Goal: Information Seeking & Learning: Compare options

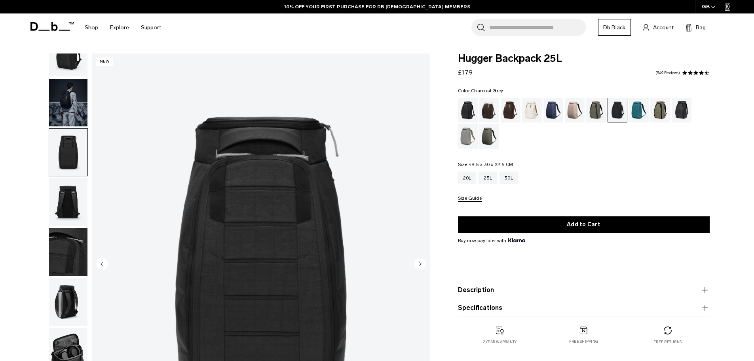
click at [65, 195] on img "button" at bounding box center [68, 201] width 38 height 47
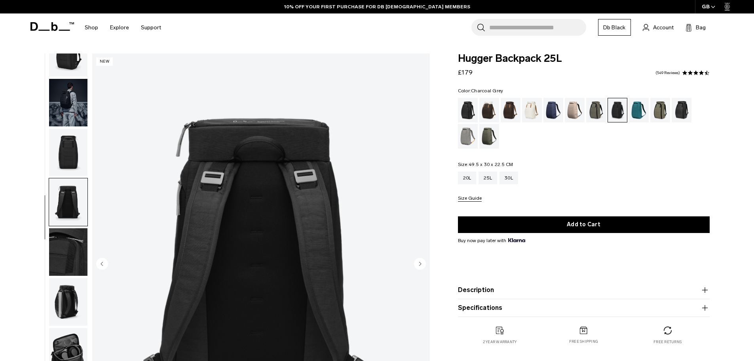
scroll to position [53, 0]
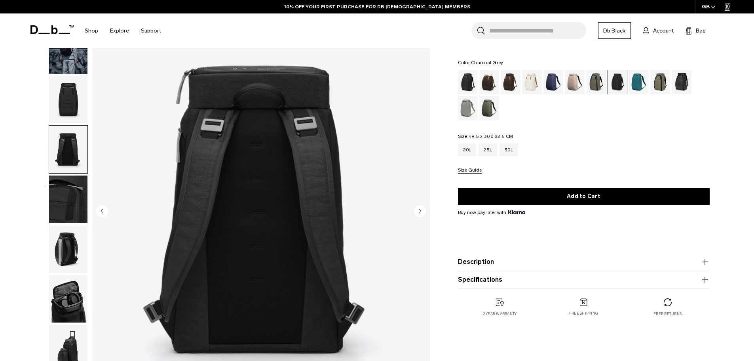
click at [72, 201] on img "button" at bounding box center [68, 198] width 38 height 47
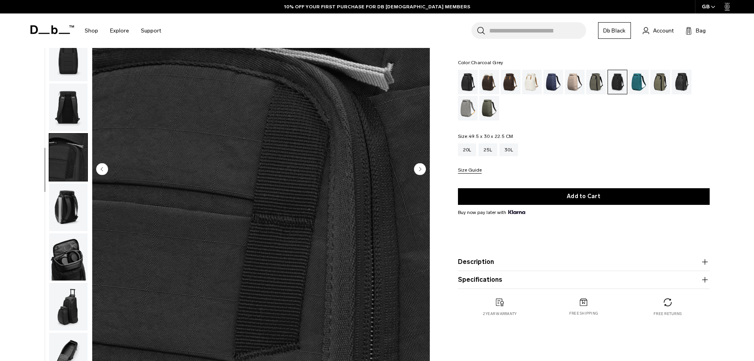
scroll to position [106, 0]
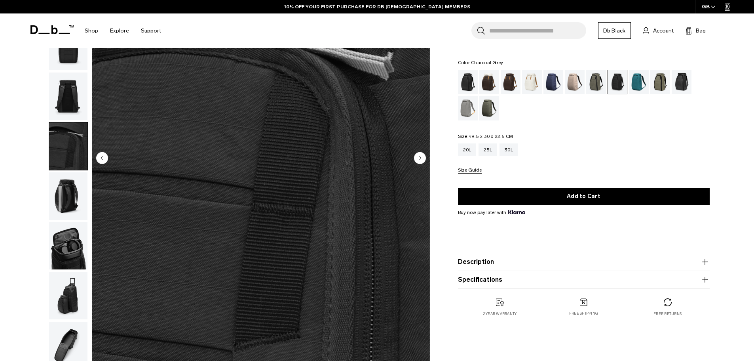
click at [72, 217] on img "button" at bounding box center [68, 195] width 38 height 47
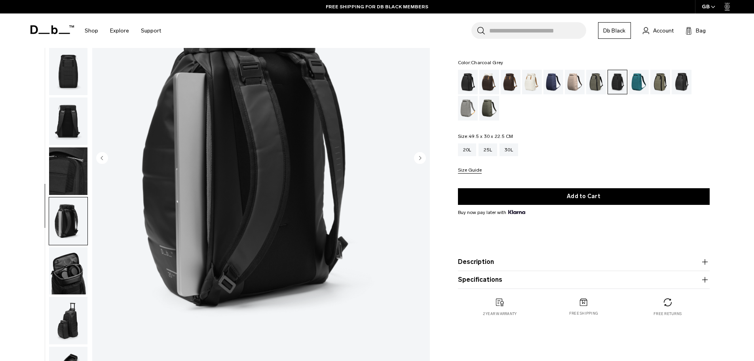
click at [65, 266] on img "button" at bounding box center [68, 270] width 38 height 47
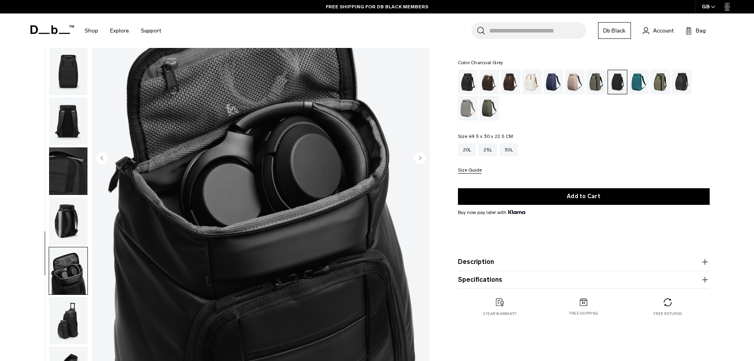
scroll to position [25, 0]
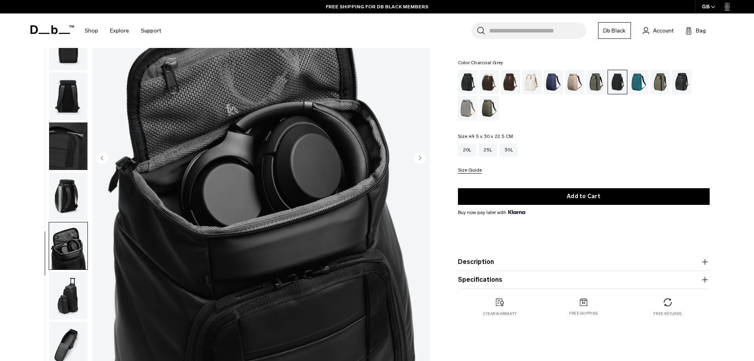
click at [75, 283] on img "button" at bounding box center [68, 295] width 38 height 47
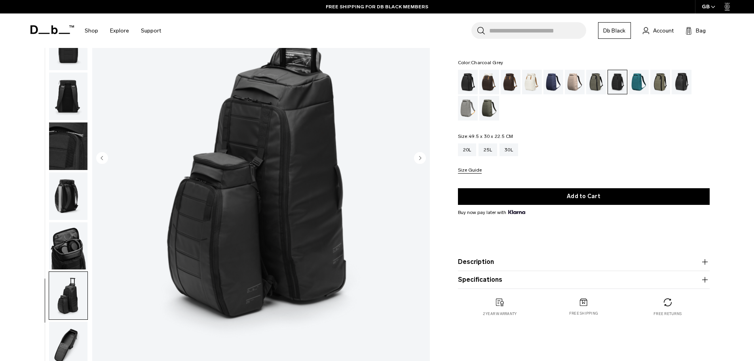
click at [60, 341] on img "button" at bounding box center [68, 344] width 38 height 47
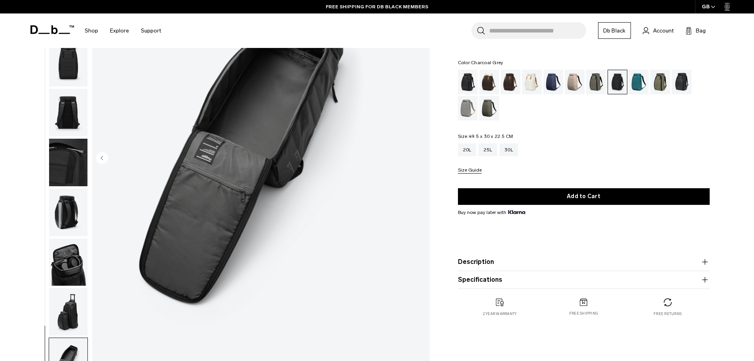
scroll to position [0, 0]
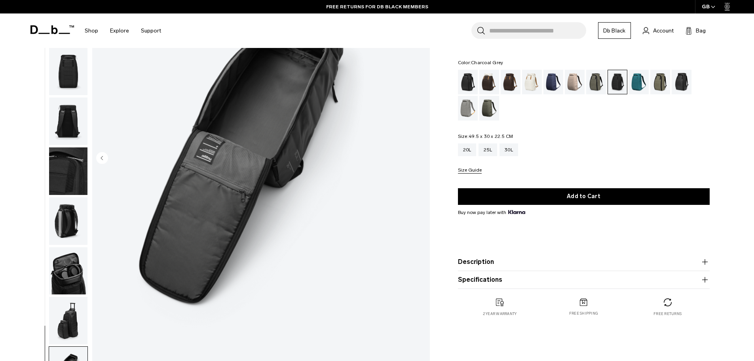
click at [63, 172] on img "button" at bounding box center [68, 170] width 38 height 47
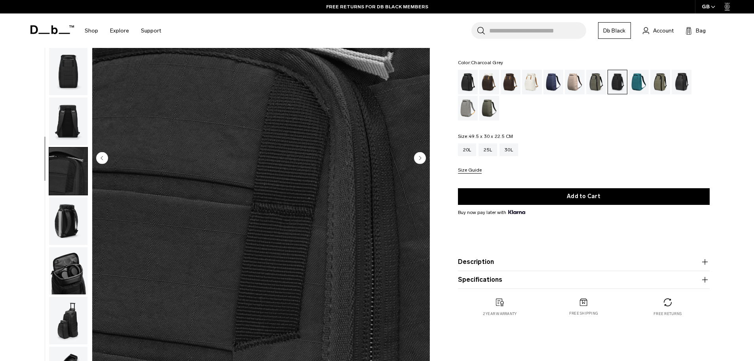
click at [72, 113] on img "button" at bounding box center [68, 120] width 38 height 47
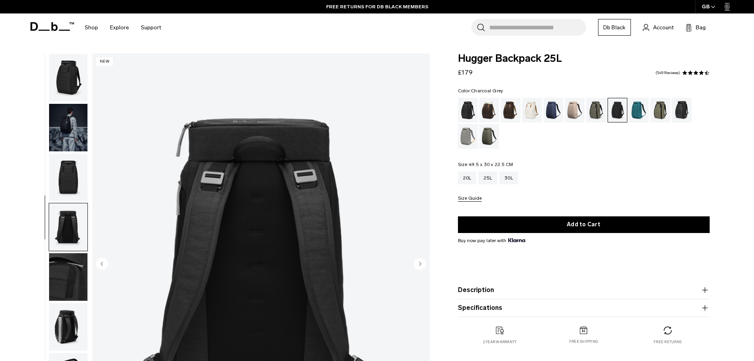
click at [61, 133] on img "button" at bounding box center [68, 127] width 38 height 47
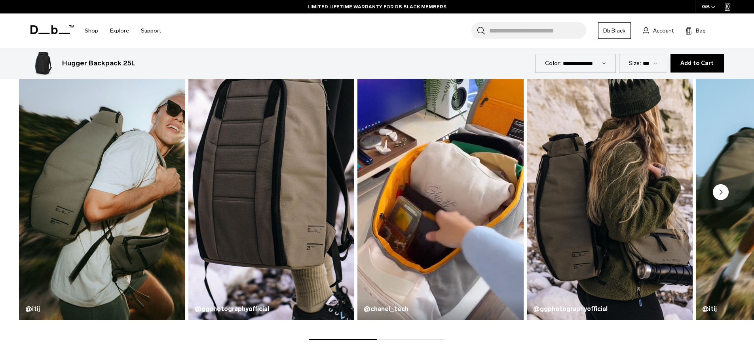
scroll to position [475, 0]
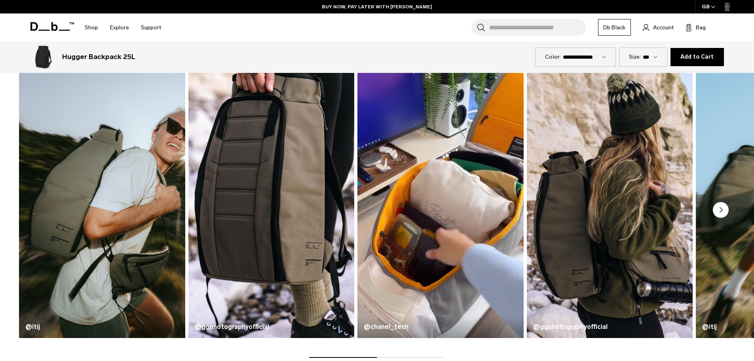
click at [720, 211] on icon "Next slide" at bounding box center [721, 209] width 2 height 5
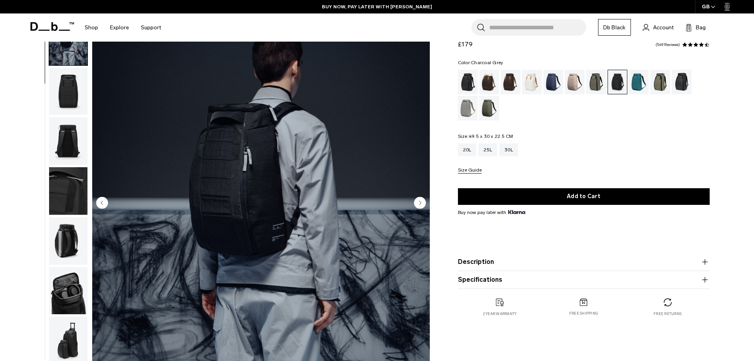
scroll to position [0, 0]
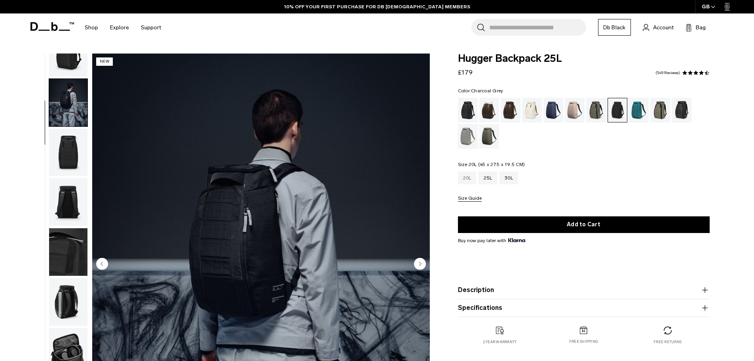
click at [471, 179] on div "20L" at bounding box center [467, 177] width 19 height 13
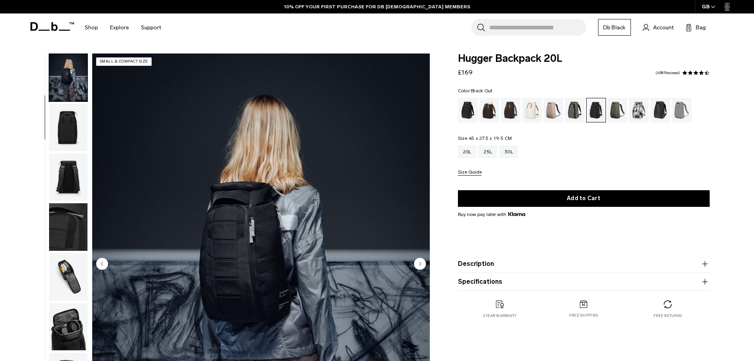
click at [466, 110] on div "Black Out" at bounding box center [468, 110] width 20 height 25
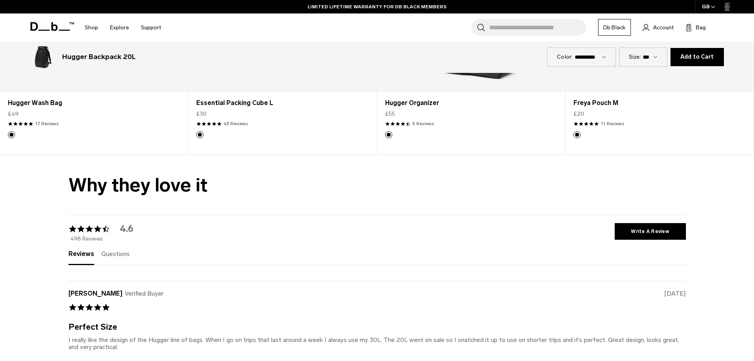
scroll to position [2375, 0]
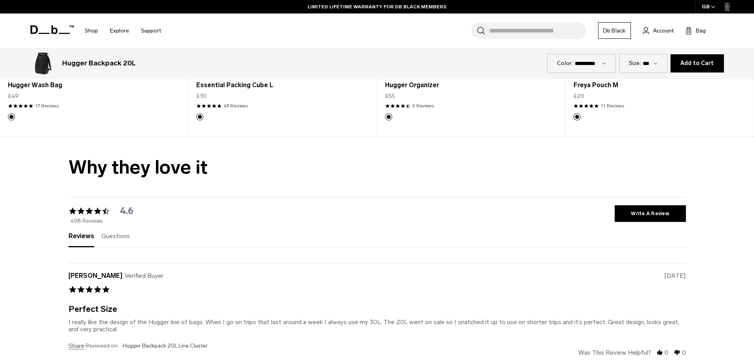
click at [120, 234] on span "Questions" at bounding box center [115, 236] width 28 height 8
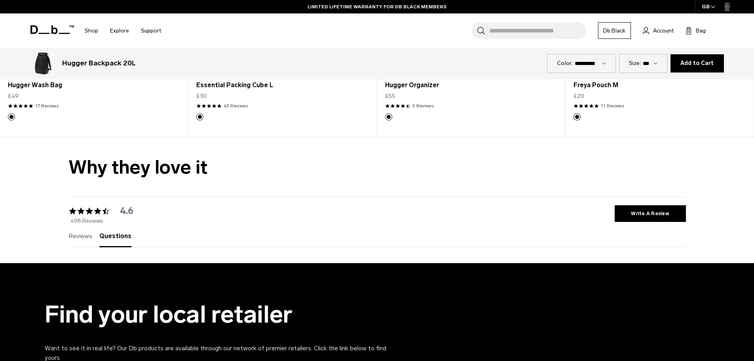
click at [83, 237] on span "Reviews" at bounding box center [80, 236] width 24 height 8
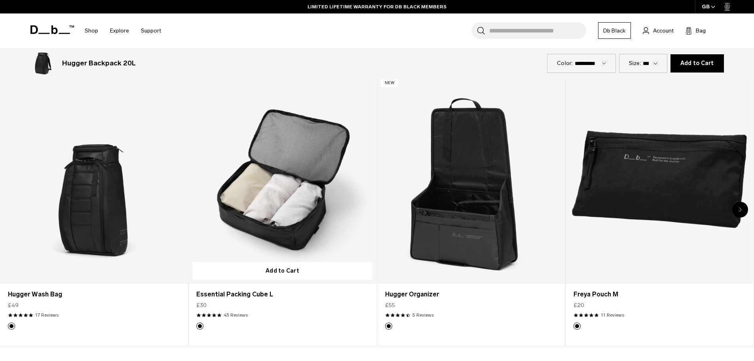
scroll to position [2164, 0]
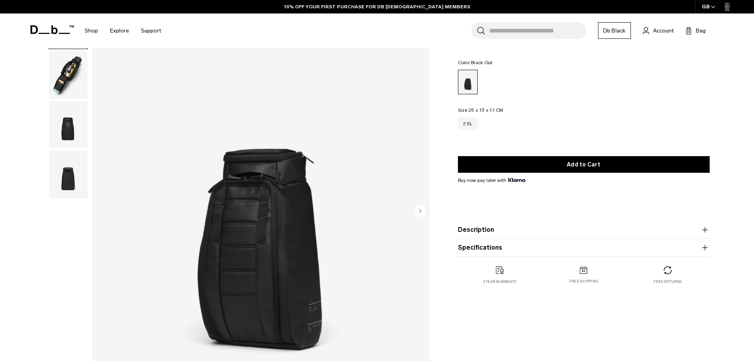
click at [64, 135] on img "button" at bounding box center [68, 124] width 38 height 47
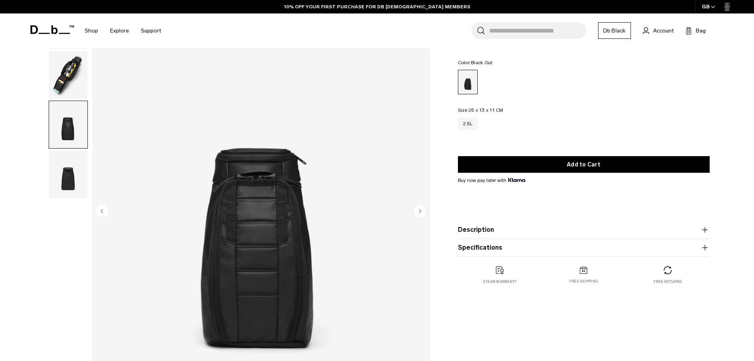
click at [74, 99] on img "button" at bounding box center [68, 74] width 38 height 47
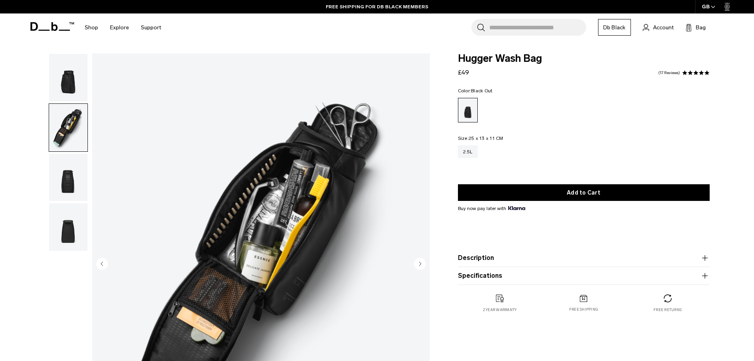
click at [72, 170] on img "button" at bounding box center [68, 177] width 38 height 47
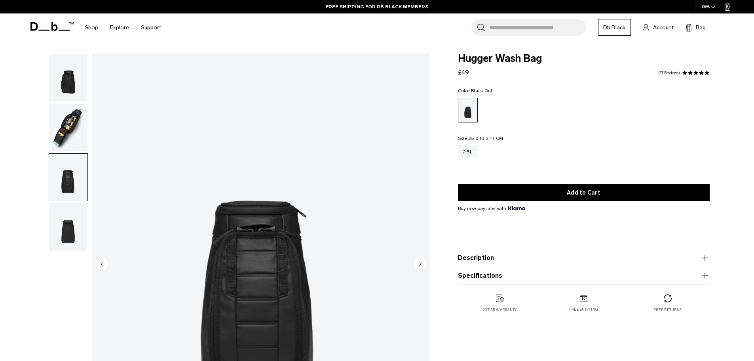
click at [66, 236] on img "button" at bounding box center [68, 226] width 38 height 47
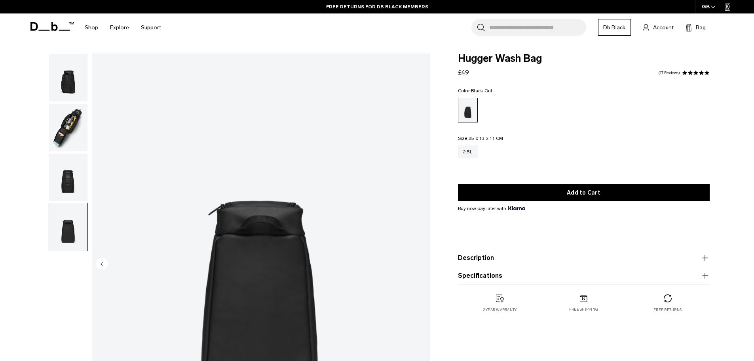
click at [59, 80] on img "button" at bounding box center [68, 77] width 38 height 47
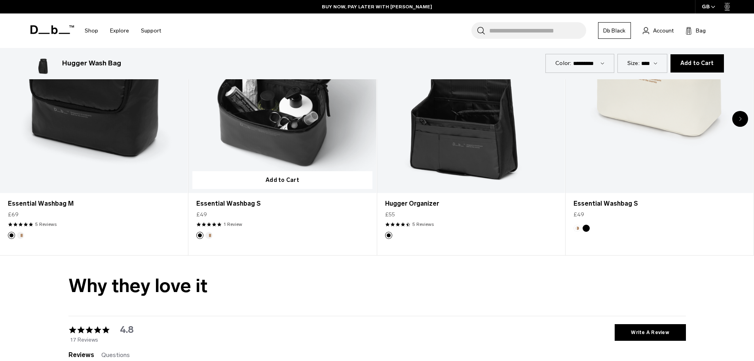
scroll to position [1794, 0]
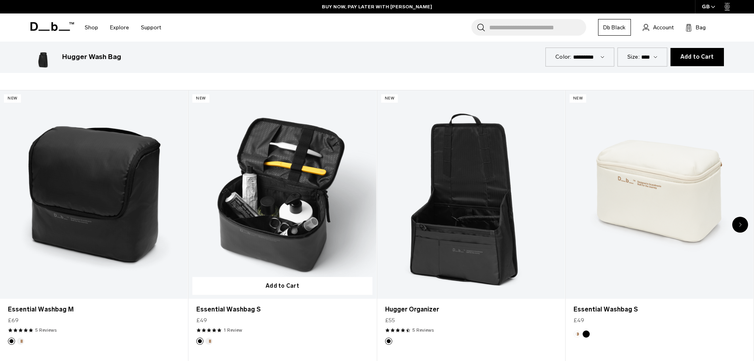
click at [304, 199] on link "Essential Washbag S" at bounding box center [282, 194] width 188 height 209
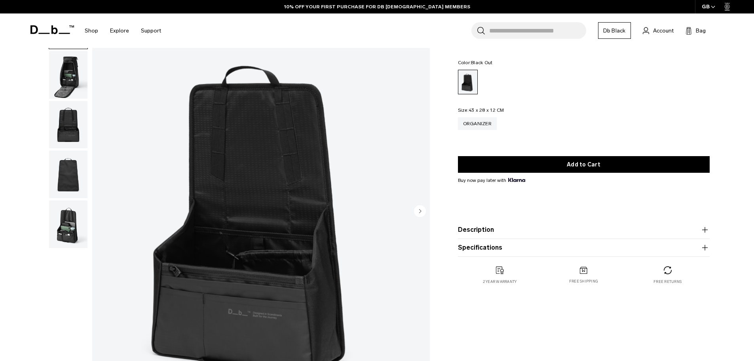
click at [67, 85] on img "button" at bounding box center [68, 74] width 38 height 47
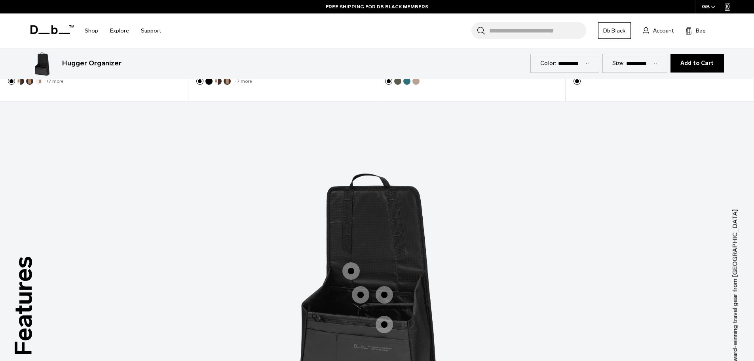
scroll to position [739, 0]
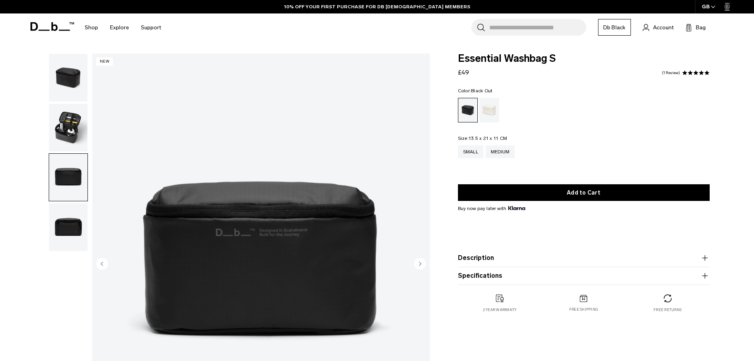
click at [72, 226] on img "button" at bounding box center [68, 226] width 38 height 47
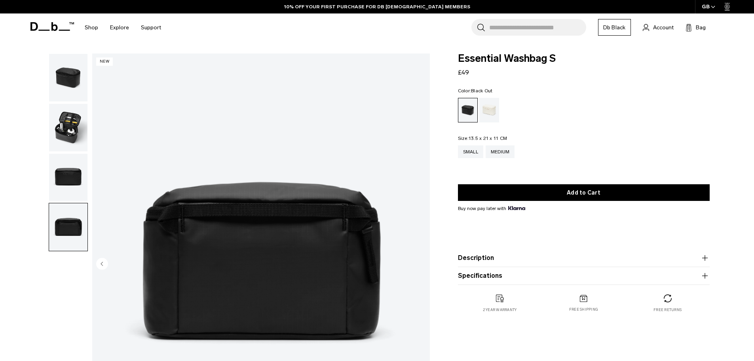
click at [65, 184] on img "button" at bounding box center [68, 177] width 38 height 47
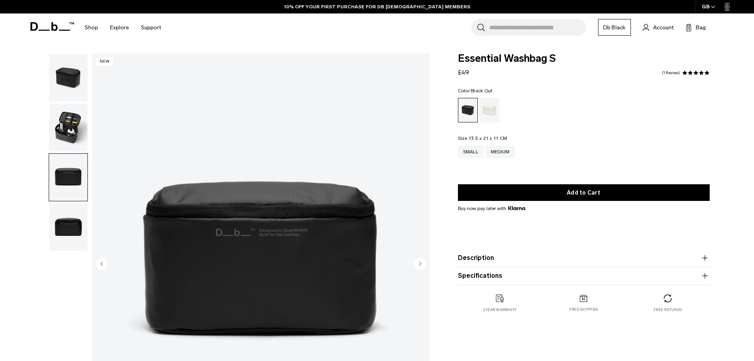
click at [64, 145] on img "button" at bounding box center [68, 127] width 38 height 47
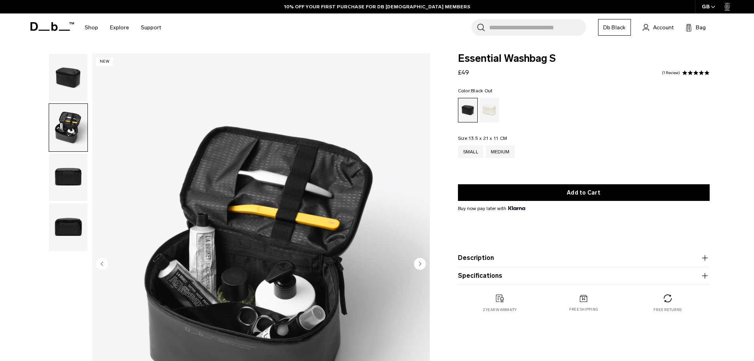
click at [63, 117] on img "button" at bounding box center [68, 127] width 38 height 47
click at [70, 76] on img "button" at bounding box center [68, 77] width 38 height 47
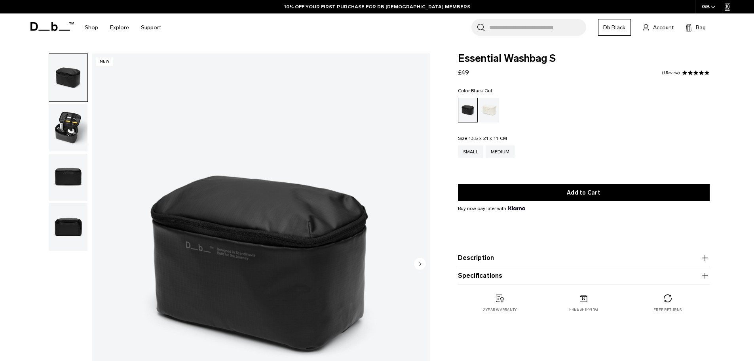
click at [63, 138] on img "button" at bounding box center [68, 127] width 38 height 47
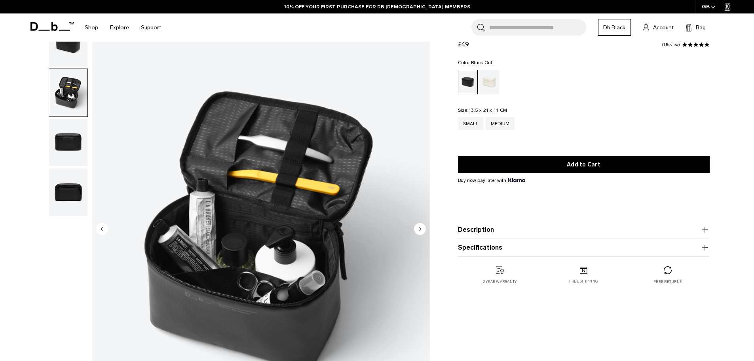
scroll to position [53, 0]
